Goal: Book appointment/travel/reservation

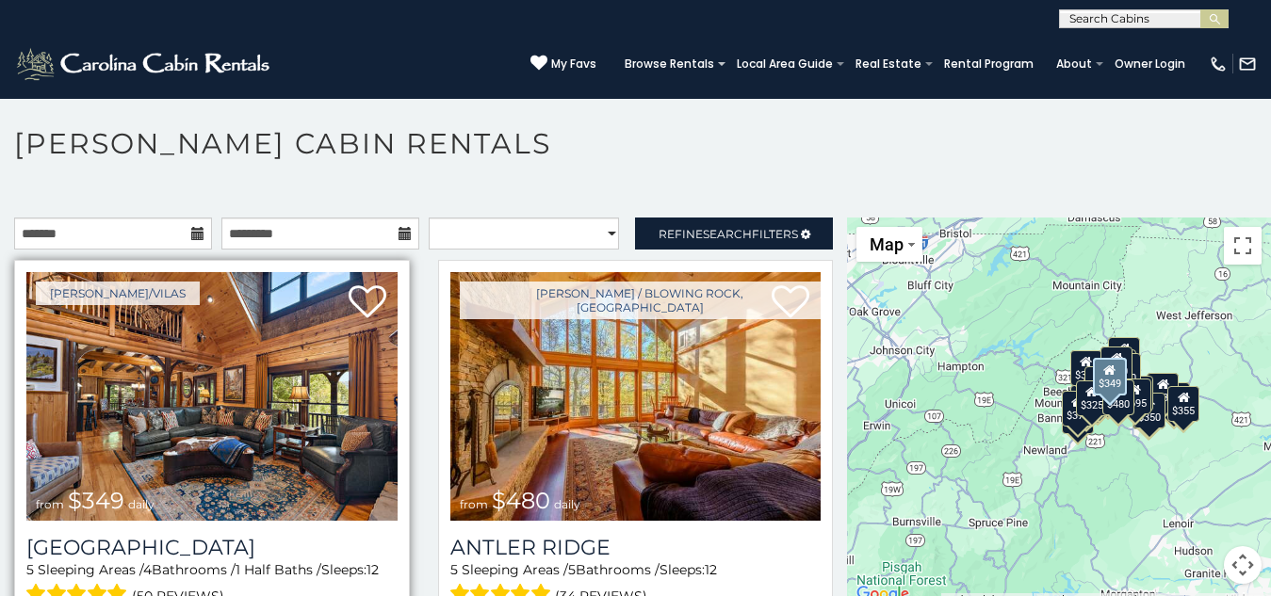
scroll to position [308, 0]
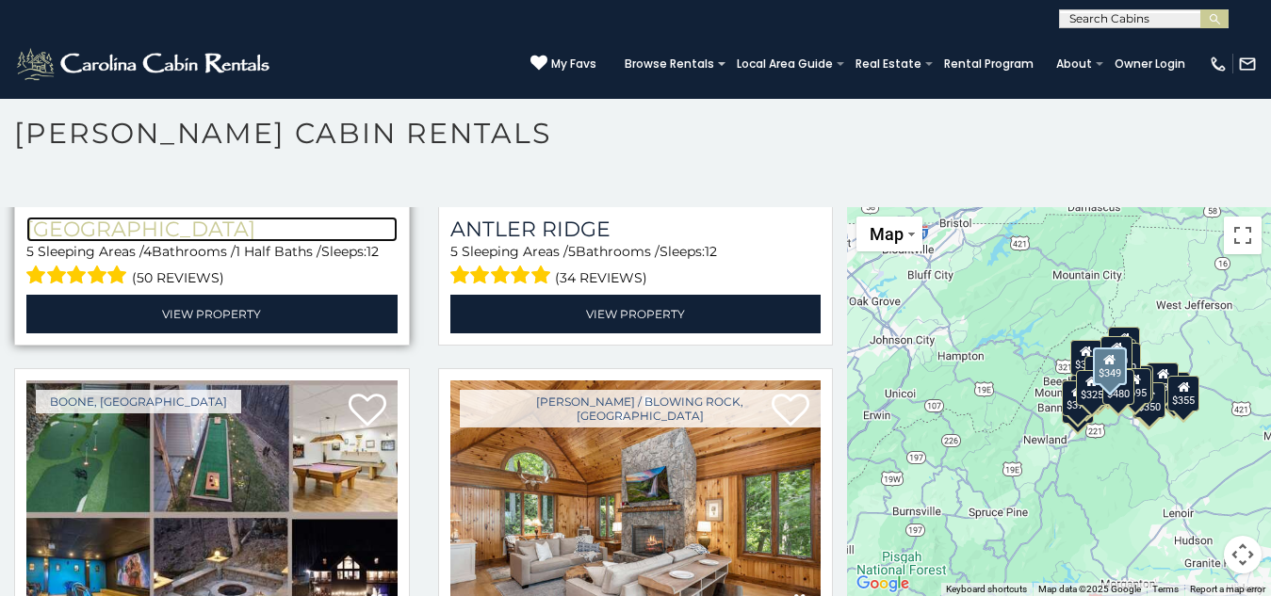
click at [39, 217] on h3 "[GEOGRAPHIC_DATA]" at bounding box center [211, 229] width 371 height 25
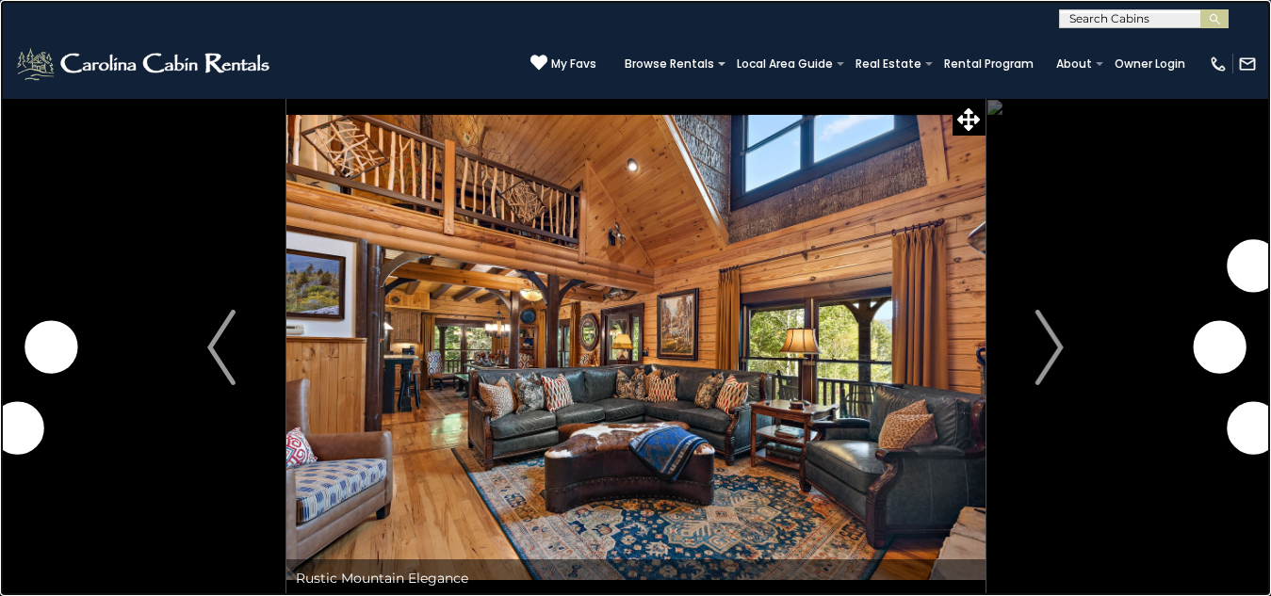
click at [116, 257] on link at bounding box center [635, 298] width 1271 height 596
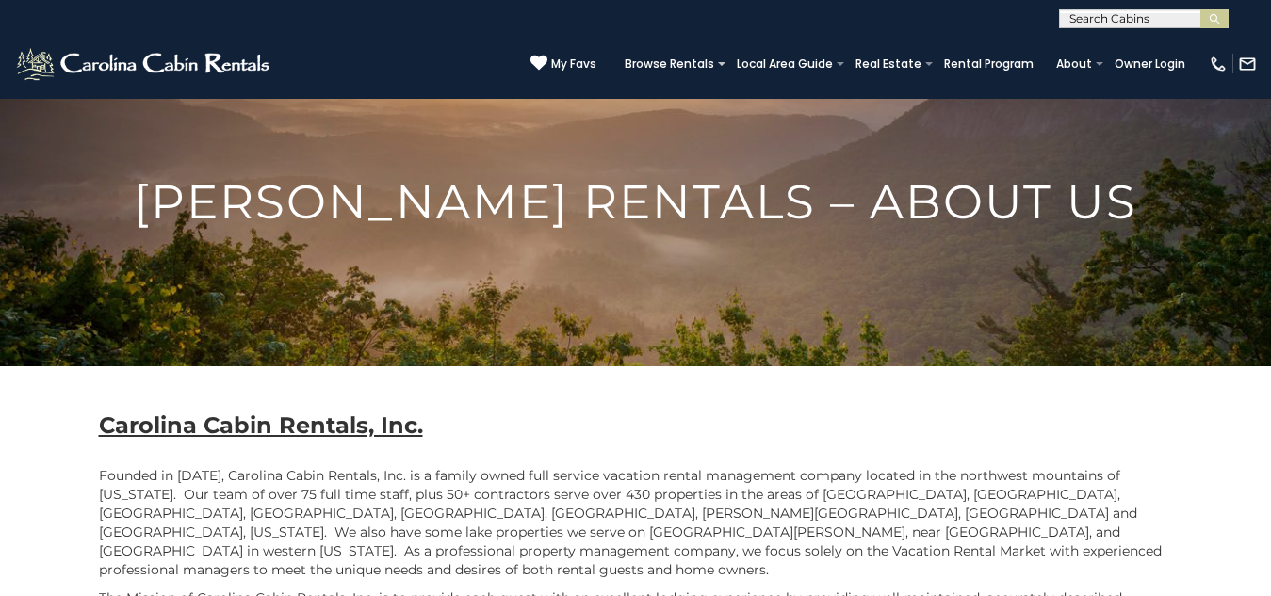
scroll to position [45, 0]
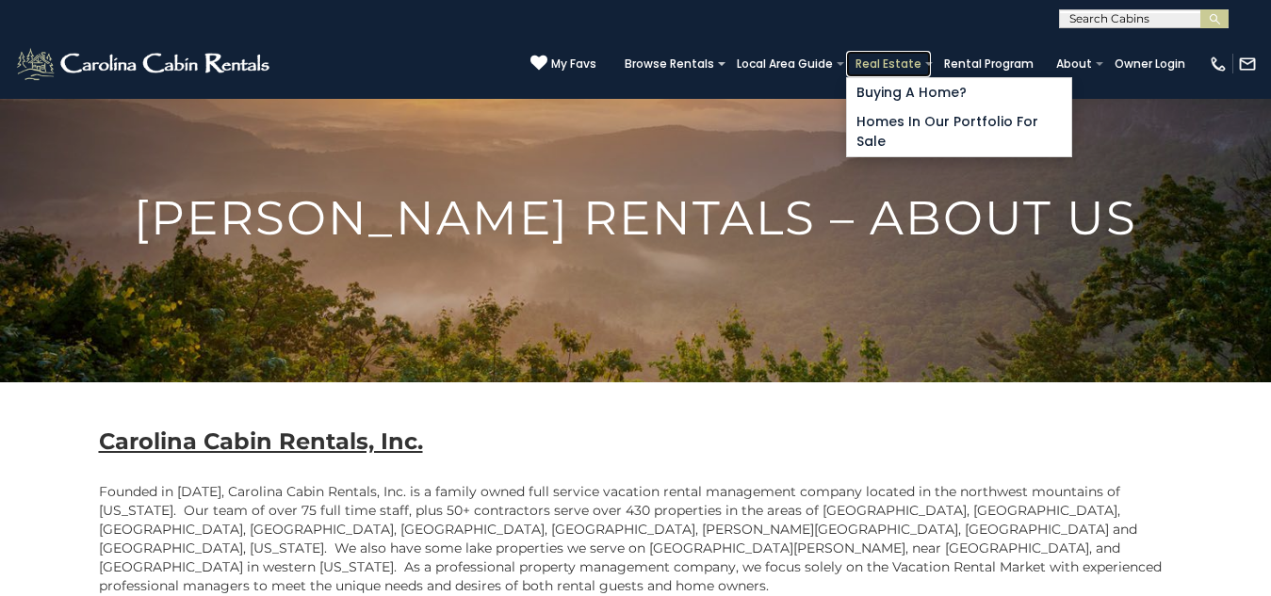
click at [846, 51] on link "Real Estate" at bounding box center [888, 64] width 85 height 26
